Goal: Information Seeking & Learning: Learn about a topic

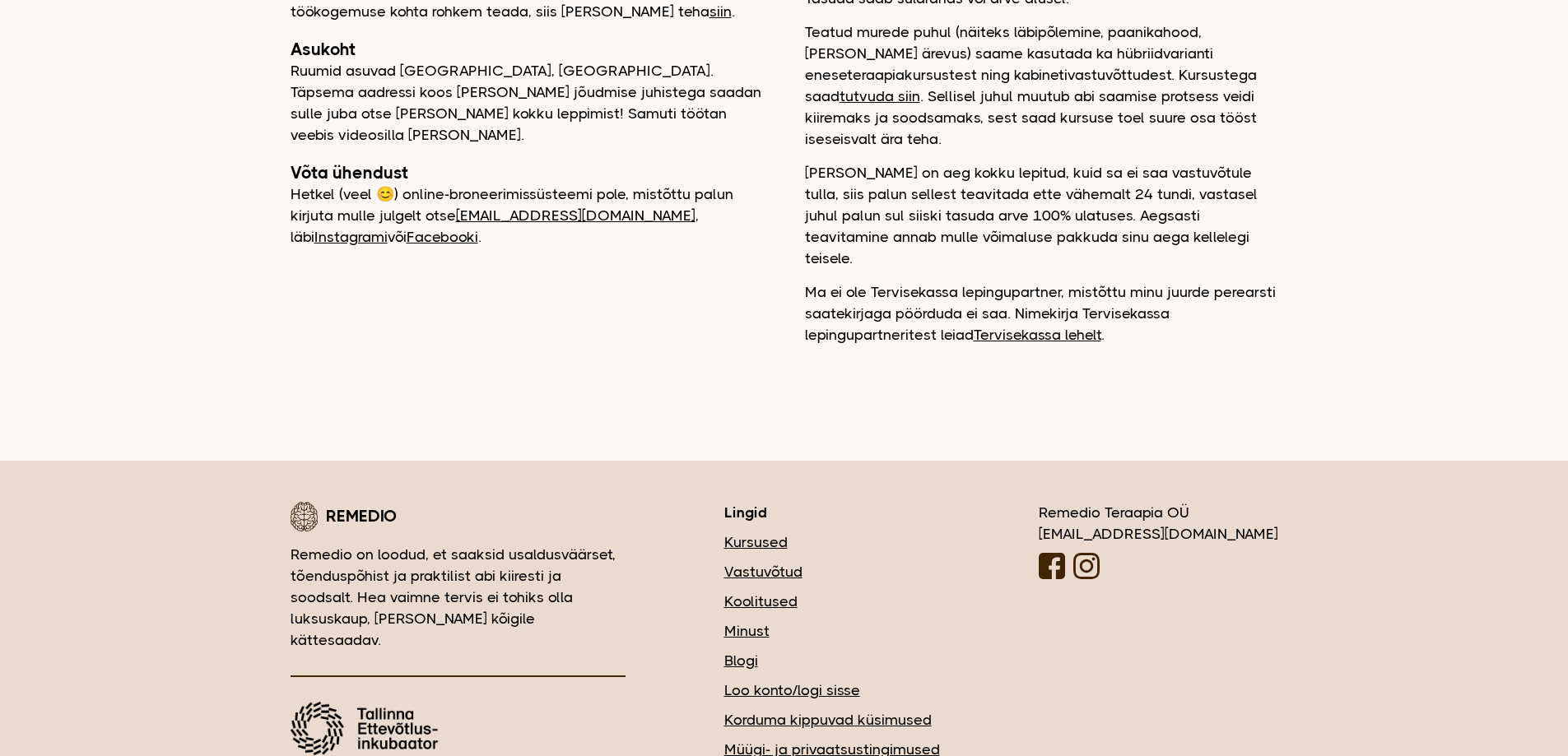
scroll to position [340, 0]
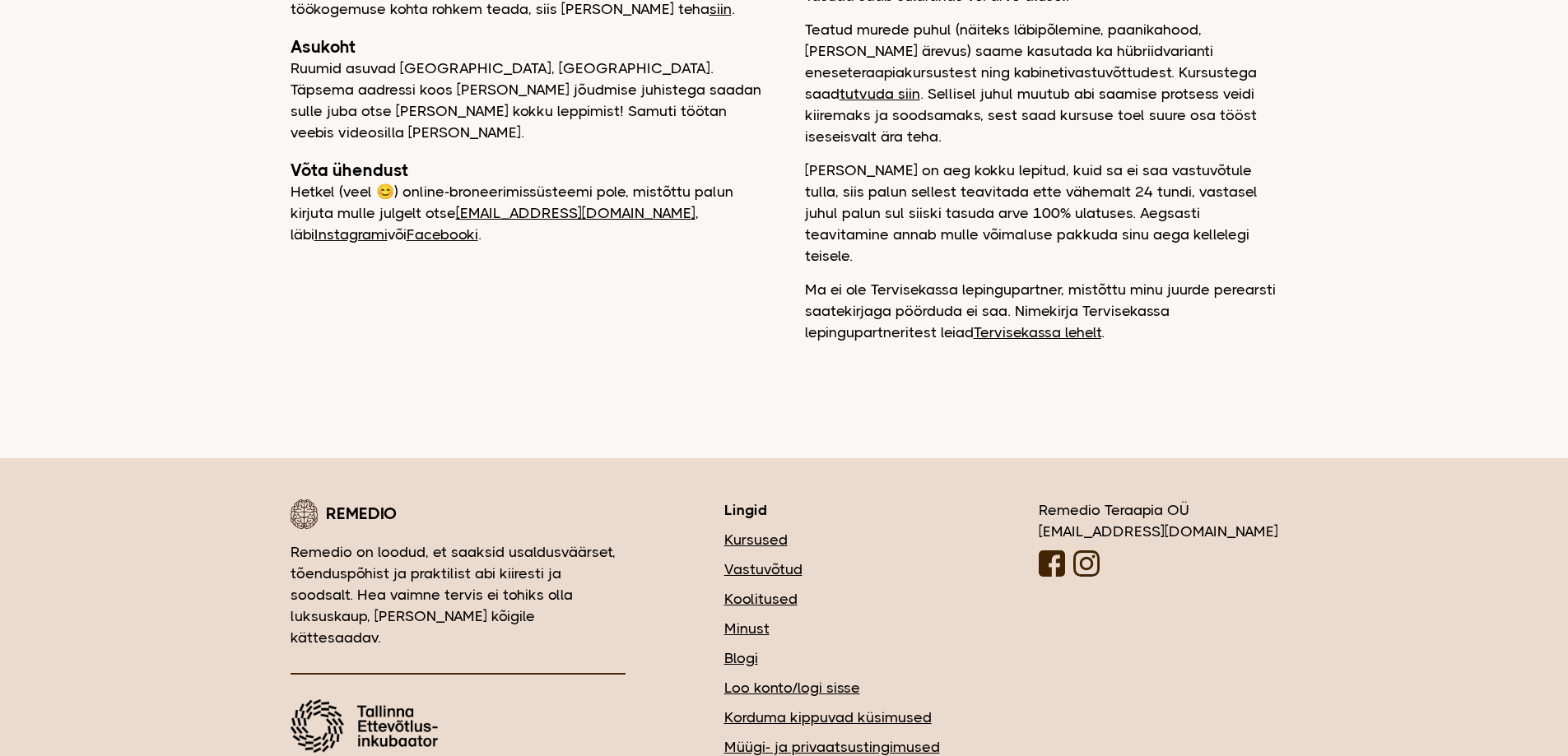
click at [940, 707] on link "Korduma kippuvad küsimused" at bounding box center [833, 717] width 216 height 21
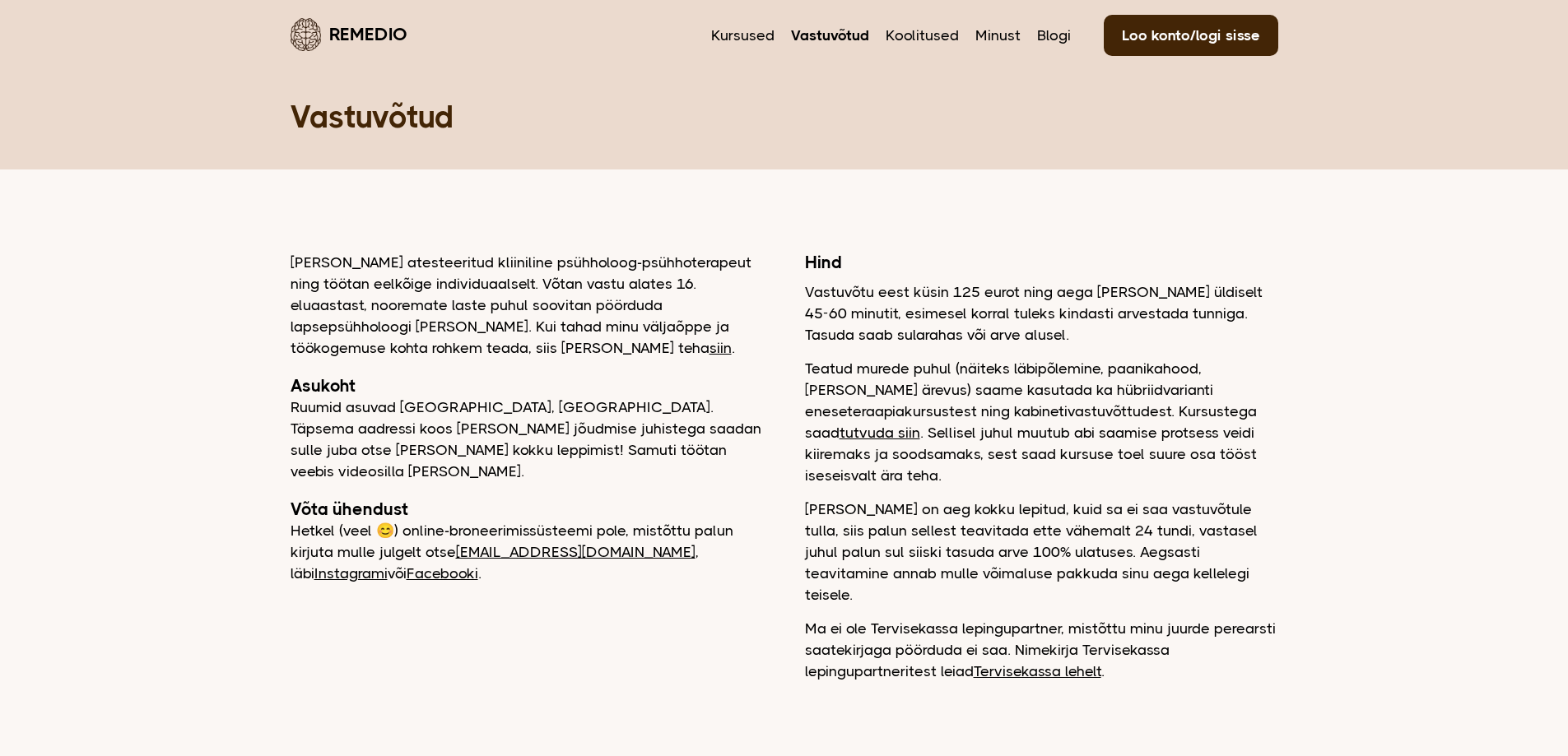
scroll to position [0, 0]
click at [838, 40] on link "Vastuvõtud" at bounding box center [830, 37] width 78 height 21
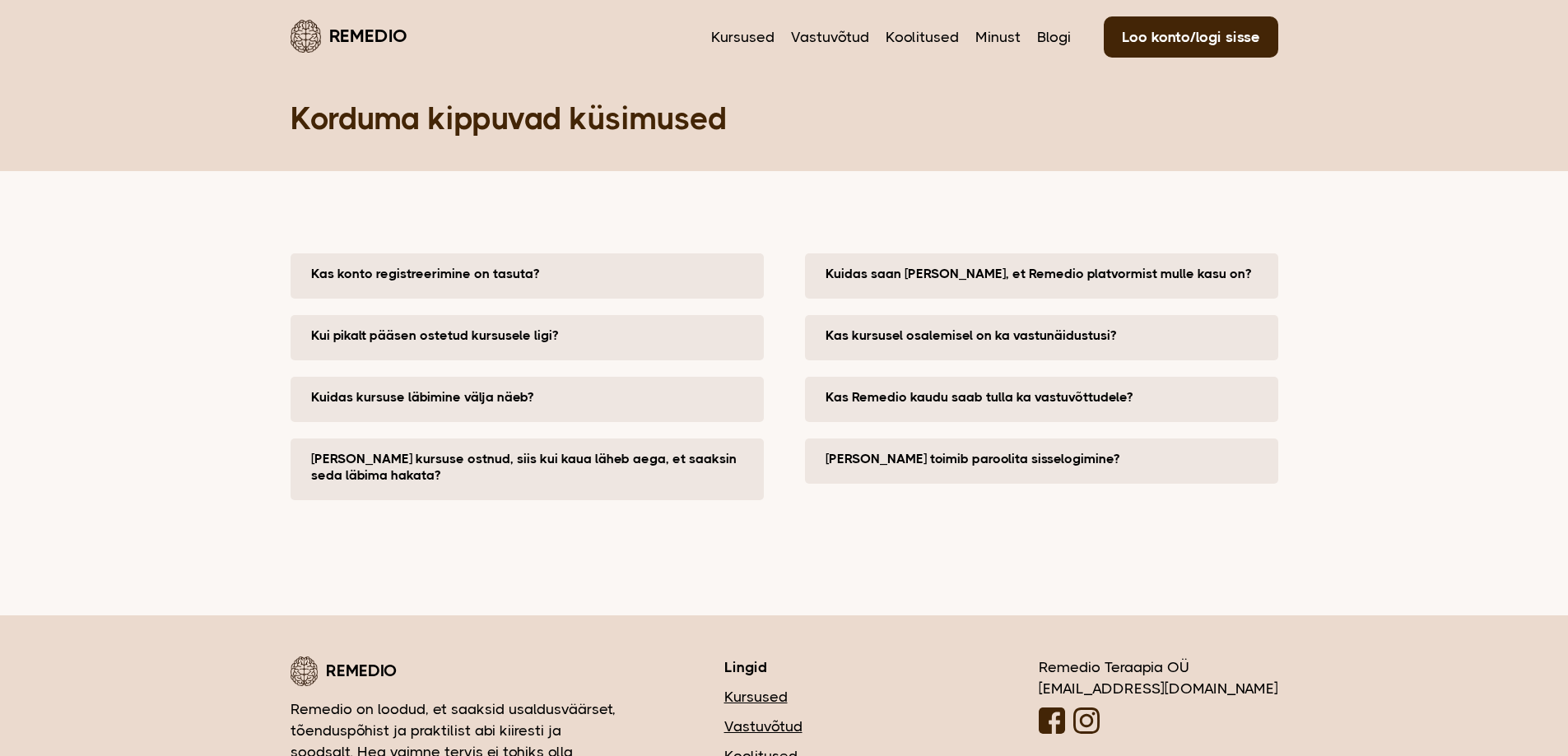
click at [832, 278] on button "Kuidas saan [PERSON_NAME], et Remedio platvormist mulle kasu on?" at bounding box center [1046, 274] width 440 height 16
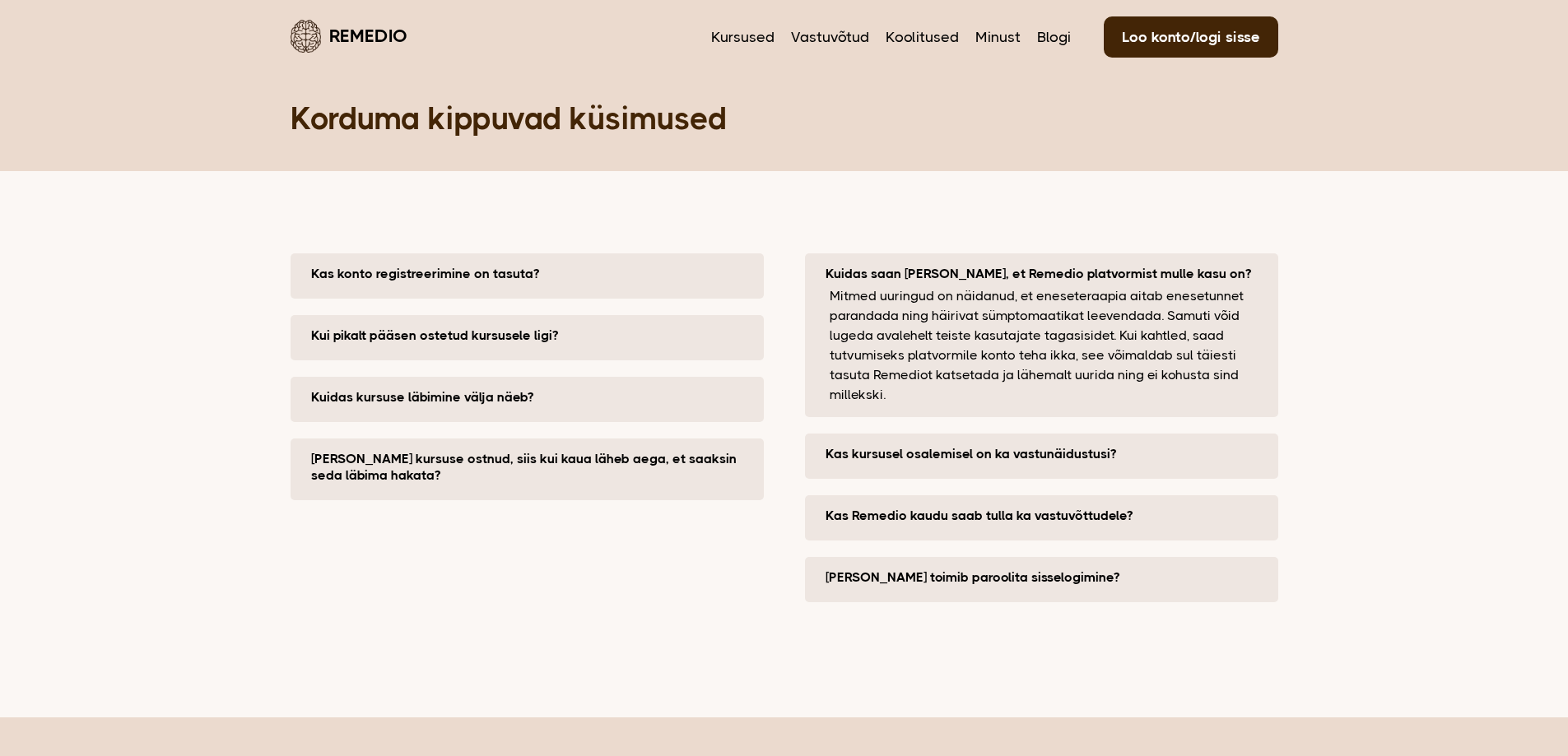
click at [985, 278] on button "Kuidas saan [PERSON_NAME], et Remedio platvormist mulle kasu on?" at bounding box center [1046, 274] width 440 height 16
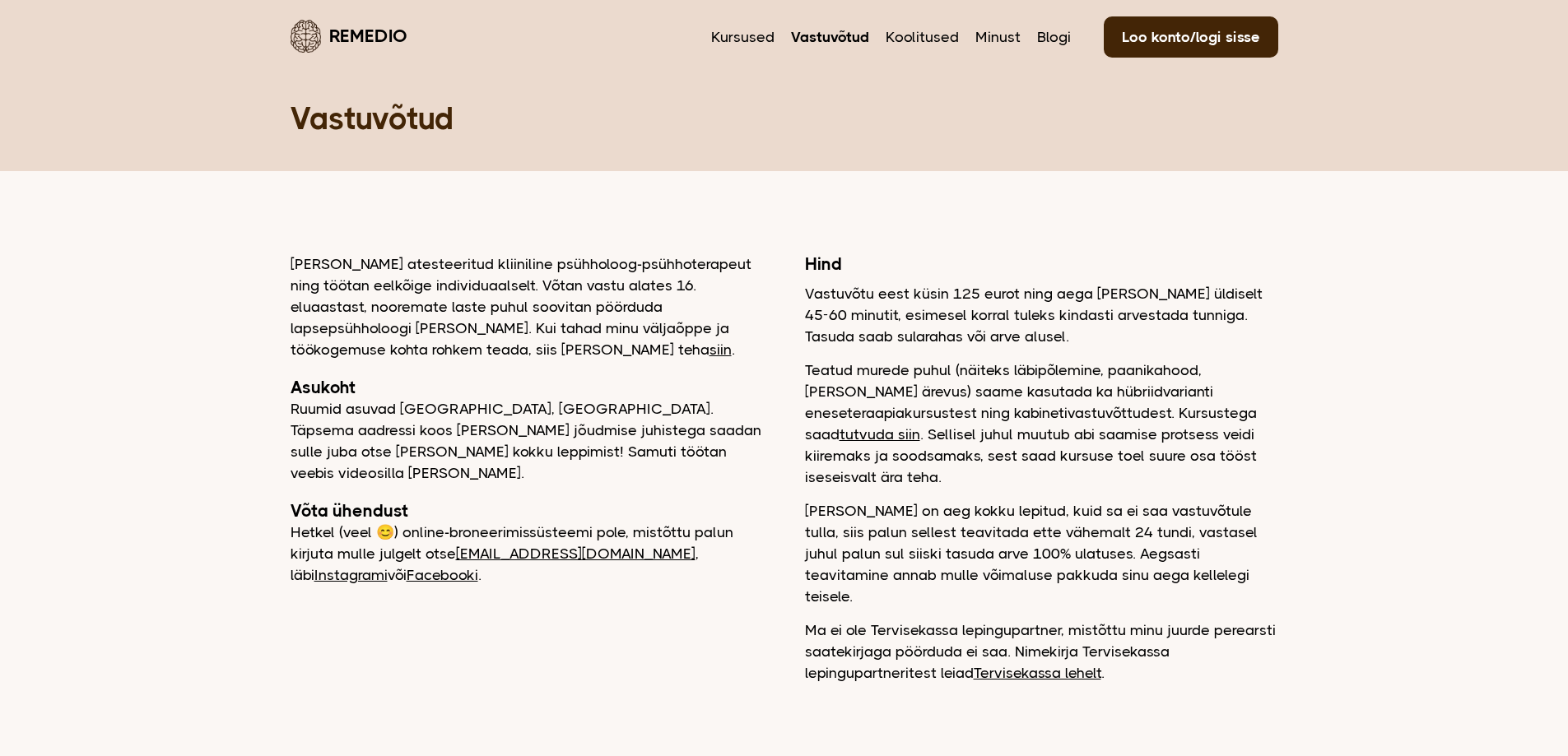
click at [379, 35] on link "Remedio" at bounding box center [348, 36] width 117 height 39
